Goal: Information Seeking & Learning: Learn about a topic

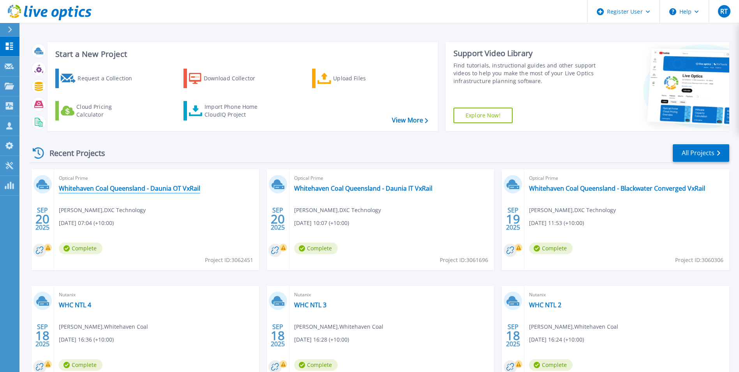
click at [165, 189] on link "Whitehaven Coal Queensland - Daunia OT VxRail" at bounding box center [129, 188] width 141 height 8
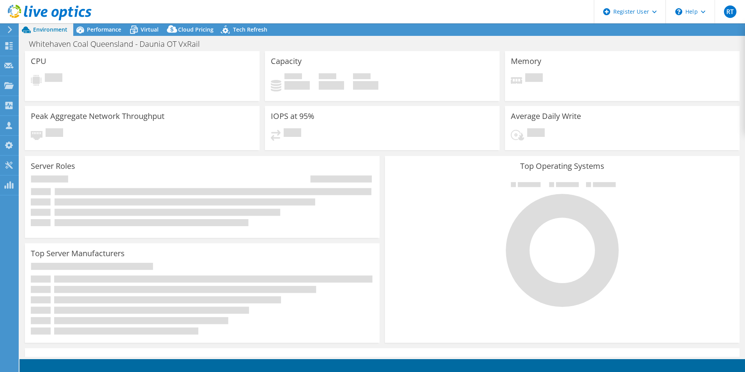
select select "Australia"
select select "AUD"
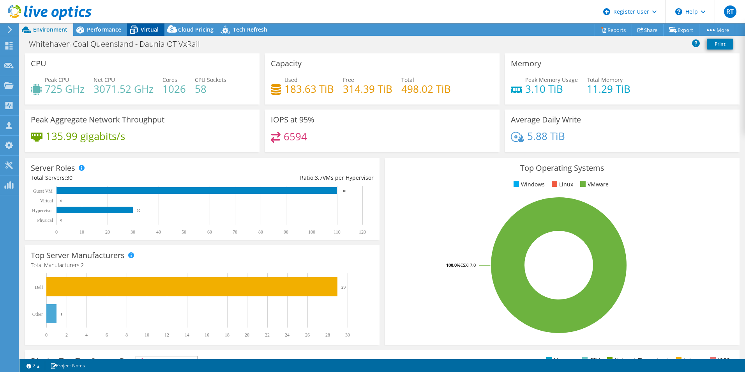
click at [151, 30] on span "Virtual" at bounding box center [150, 29] width 18 height 7
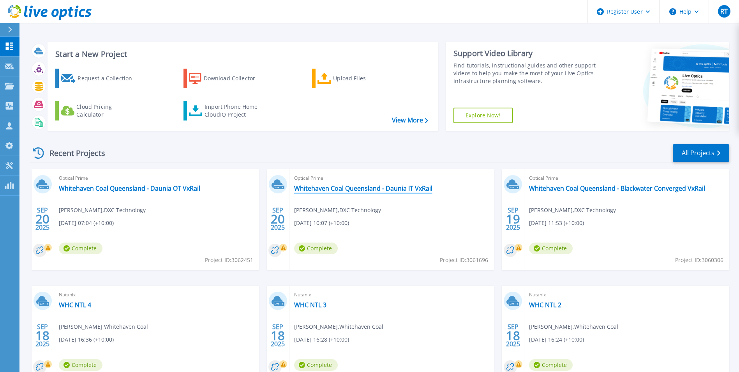
click at [348, 190] on link "Whitehaven Coal Queensland - Daunia IT VxRail" at bounding box center [363, 188] width 138 height 8
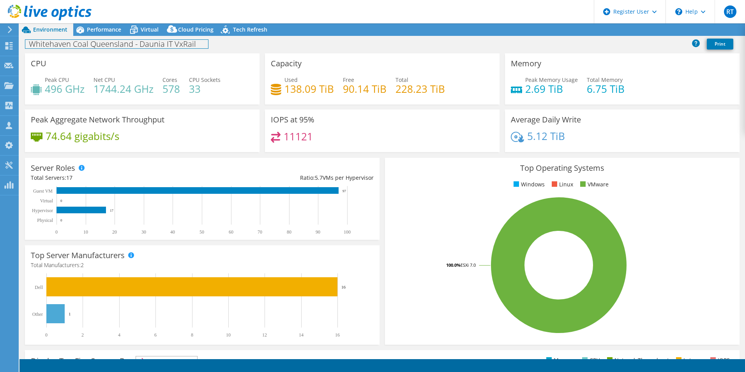
select select "Australia"
select select "AUD"
drag, startPoint x: 200, startPoint y: 42, endPoint x: 140, endPoint y: 46, distance: 60.5
click at [140, 46] on h1 "Whitehaven Coal Queensland - Daunia IT VxRail" at bounding box center [116, 44] width 183 height 9
drag, startPoint x: 140, startPoint y: 46, endPoint x: 194, endPoint y: 41, distance: 54.4
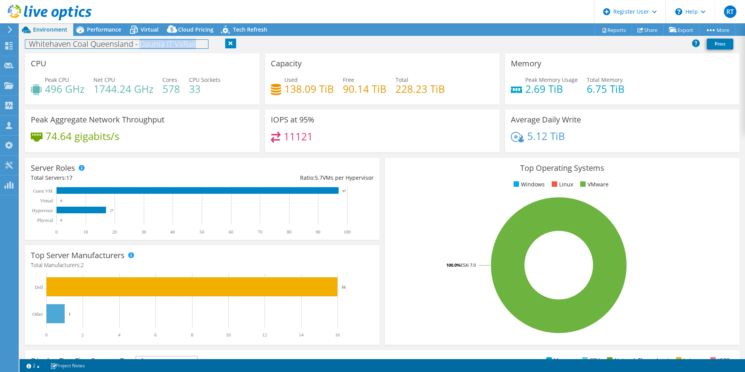
click at [194, 41] on h1 "Whitehaven Coal Queensland - Daunia IT VxRail" at bounding box center [116, 44] width 183 height 9
copy h1 "Daunia IT VxRail"
click at [149, 33] on div "Virtual" at bounding box center [145, 29] width 37 height 12
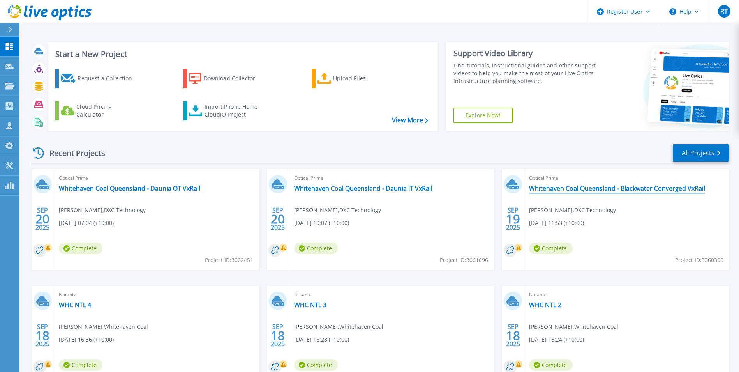
click at [631, 186] on link "Whitehaven Coal Queensland - Blackwater Converged VxRail" at bounding box center [617, 188] width 176 height 8
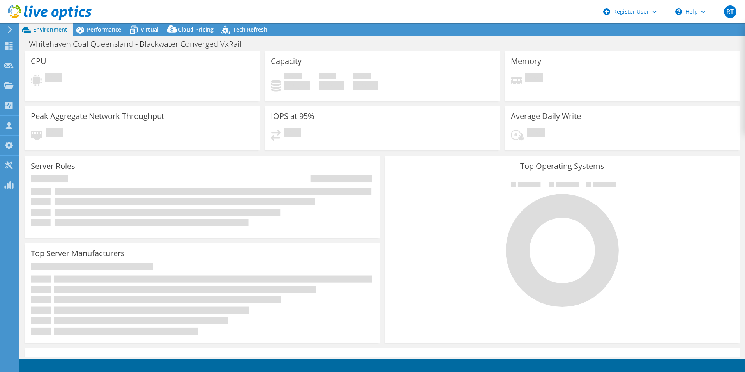
select select "Australia"
select select "AUD"
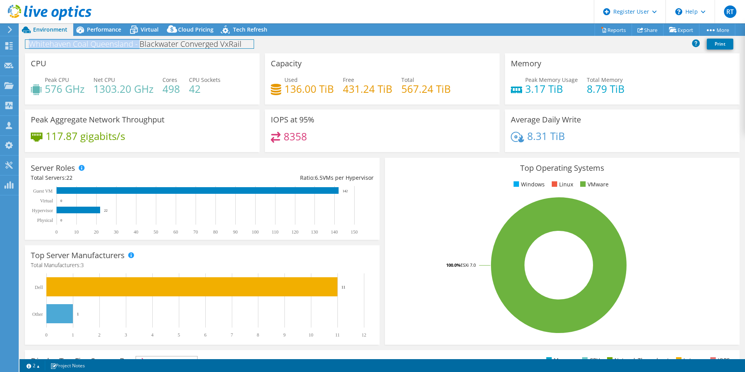
click at [242, 42] on h1 "Whitehaven Coal Queensland - Blackwater Converged VxRail" at bounding box center [139, 44] width 228 height 9
click at [162, 42] on h1 "Whitehaven Coal Queensland - Blackwater Converged VxRail" at bounding box center [139, 44] width 228 height 9
drag, startPoint x: 242, startPoint y: 46, endPoint x: 141, endPoint y: 49, distance: 101.4
click at [141, 48] on h1 "Whitehaven Coal Queensland - Blackwater Converged VxRail" at bounding box center [139, 44] width 228 height 9
copy h1 "Blackwater Converged VxRail"
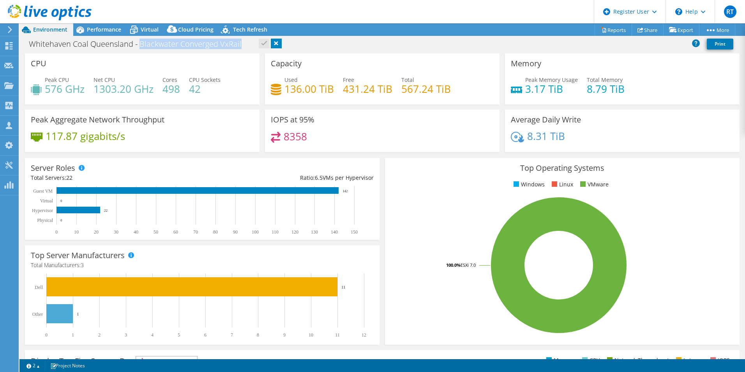
click at [143, 27] on span "Virtual" at bounding box center [150, 29] width 18 height 7
